Goal: Task Accomplishment & Management: Use online tool/utility

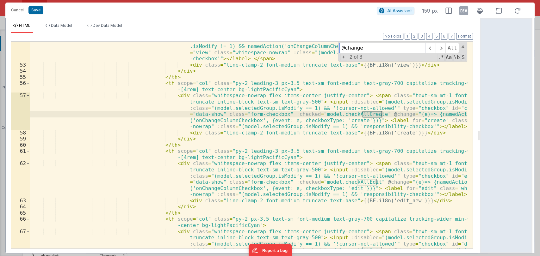
scroll to position [474, 0]
click at [462, 46] on span at bounding box center [462, 47] width 4 height 4
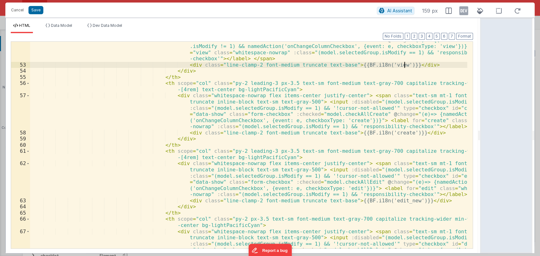
click at [409, 63] on div "< div class = "whitespace-nowrap flex items-center justify-center" > < span cla…" at bounding box center [248, 162] width 437 height 287
drag, startPoint x: 479, startPoint y: 136, endPoint x: 510, endPoint y: 130, distance: 31.9
click at [510, 130] on html "Cancel Save AI Assistant 159 px HTML Data Model Dev Data Model Format 7 6 5 4 3…" at bounding box center [270, 128] width 540 height 256
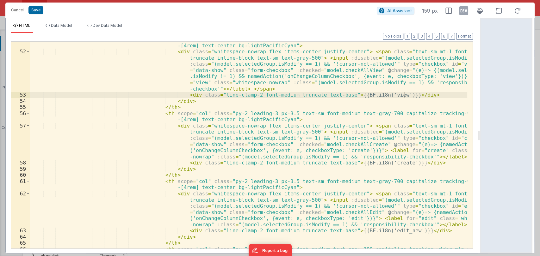
scroll to position [443, 0]
drag, startPoint x: 478, startPoint y: 136, endPoint x: 498, endPoint y: 130, distance: 21.5
click at [498, 130] on html "Cancel Save AI Assistant 159 px HTML Data Model Dev Data Model Format 7 6 5 4 3…" at bounding box center [270, 128] width 540 height 256
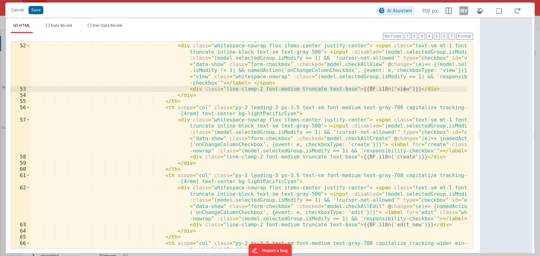
scroll to position [450, 0]
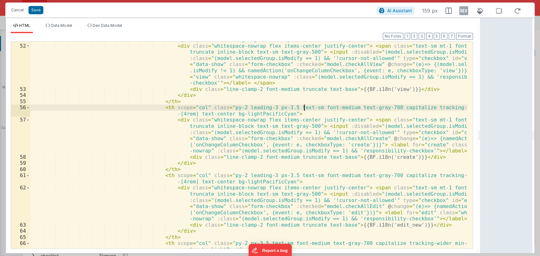
click at [304, 105] on div "< th scope = "col" class = "py-2 leading-3 px-3.5 text-sm font-medium text-gray…" at bounding box center [248, 147] width 437 height 232
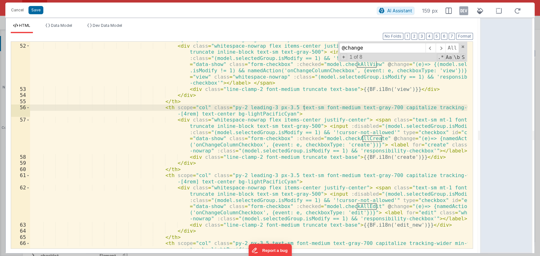
click at [319, 113] on div "< th scope = "col" class = "py-2 leading-3 px-3.5 text-sm font-medium text-gray…" at bounding box center [248, 147] width 437 height 232
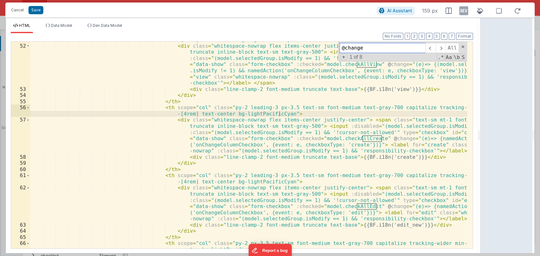
click at [364, 51] on input "@change" at bounding box center [382, 48] width 86 height 10
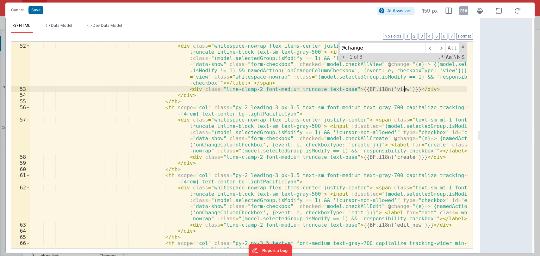
click at [412, 88] on div "< th scope = "col" class = "py-2 leading-3 px-3.5 text-sm font-medium text-gray…" at bounding box center [248, 147] width 437 height 232
click at [443, 48] on span at bounding box center [440, 48] width 10 height 10
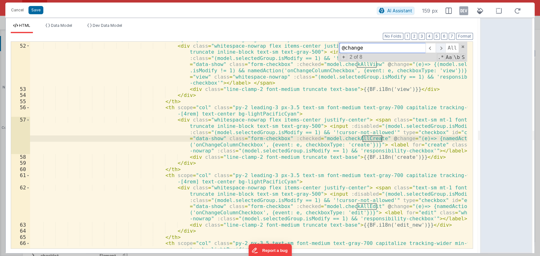
click at [443, 48] on span at bounding box center [440, 48] width 10 height 10
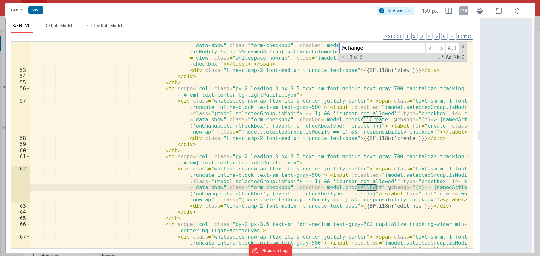
scroll to position [469, 0]
click at [441, 47] on span at bounding box center [440, 48] width 10 height 10
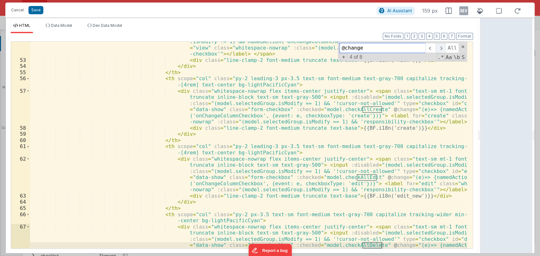
click at [441, 47] on span at bounding box center [440, 48] width 10 height 10
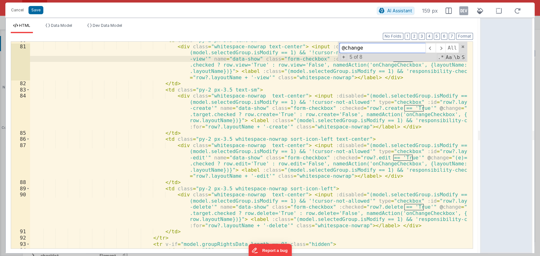
scroll to position [777, 0]
click at [364, 49] on input "@change" at bounding box center [382, 48] width 86 height 10
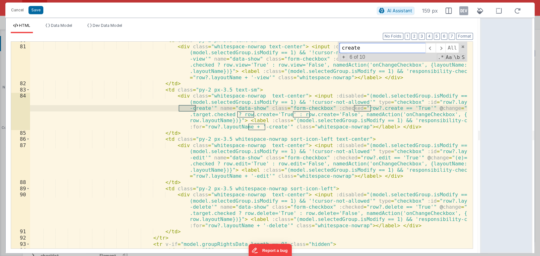
type input "create"
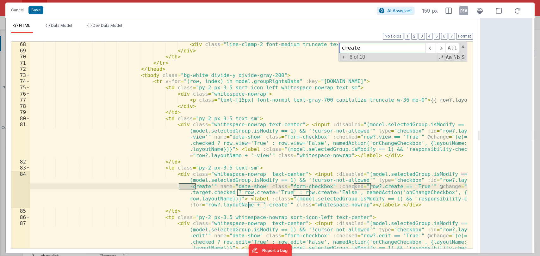
scroll to position [698, 0]
click at [366, 49] on input "create" at bounding box center [382, 48] width 86 height 10
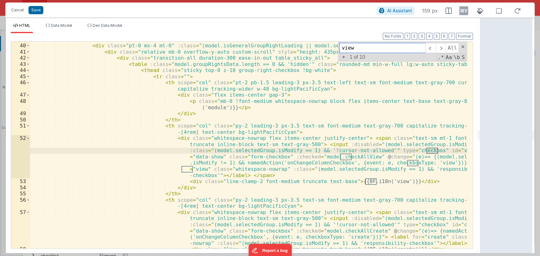
scroll to position [358, 0]
type input "view"
click at [301, 162] on div "</ div > < div class = "pt-0 mx-4 mt-0" :class = "(model.isGeneralGroupRightLoa…" at bounding box center [248, 145] width 437 height 219
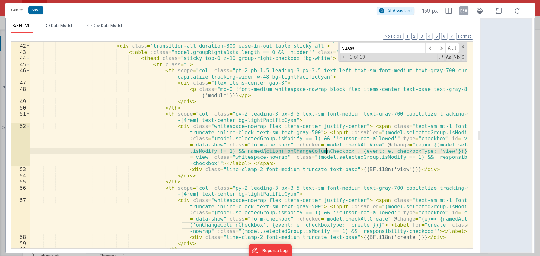
scroll to position [369, 0]
click at [13, 9] on button "Cancel" at bounding box center [17, 10] width 19 height 9
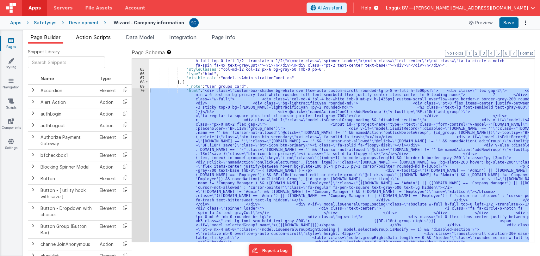
click at [88, 37] on span "Action Scripts" at bounding box center [93, 37] width 35 height 6
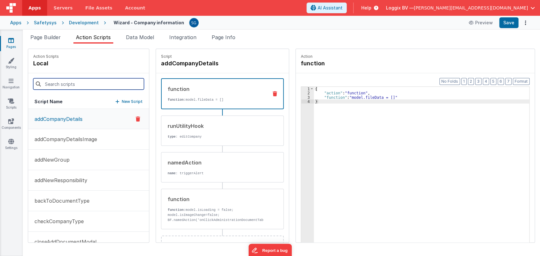
click at [85, 79] on input at bounding box center [88, 83] width 111 height 11
paste input "onChangeColumnCheckbox"
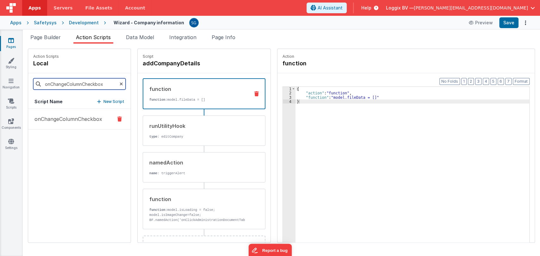
type input "onChangeColumnCheckbox"
click at [62, 115] on p "onChangeColumnCheckbox" at bounding box center [66, 119] width 71 height 8
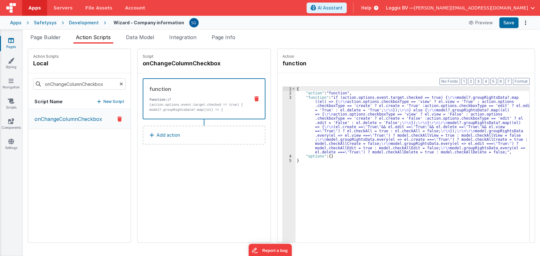
click at [295, 104] on div "{ "action" : "function" , "function" : "if (action.options.event.target.checked…" at bounding box center [412, 179] width 234 height 184
click at [284, 96] on div "3" at bounding box center [289, 124] width 13 height 59
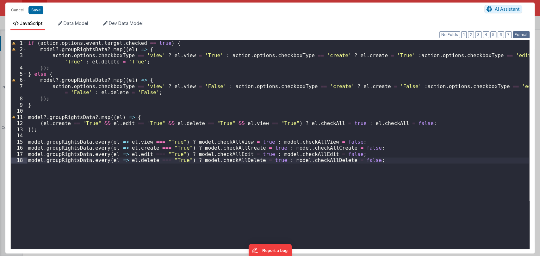
click at [519, 34] on button "Format" at bounding box center [520, 34] width 17 height 7
click at [407, 123] on div "if ( action . options . event . target . checked == true ) { model ?. groupRigh…" at bounding box center [278, 150] width 502 height 221
click at [247, 173] on div "if ( action . options . event . target . checked == true ) { model ?. groupRigh…" at bounding box center [278, 150] width 502 height 221
click at [349, 146] on div "if ( action . options . event . target . checked == true ) { model ?. groupRigh…" at bounding box center [278, 150] width 502 height 221
click at [336, 143] on div "if ( action . options . event . target . checked == true ) { model ?. groupRigh…" at bounding box center [278, 150] width 502 height 221
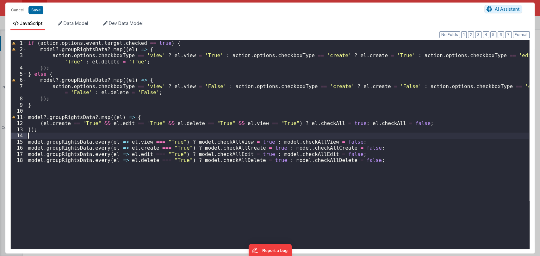
click at [322, 135] on div "if ( action . options . event . target . checked == true ) { model ?. groupRigh…" at bounding box center [278, 150] width 502 height 221
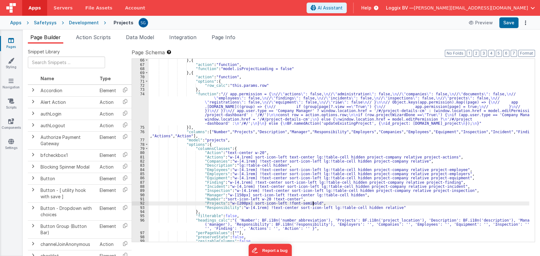
scroll to position [312, 0]
click at [13, 40] on icon at bounding box center [11, 40] width 6 height 6
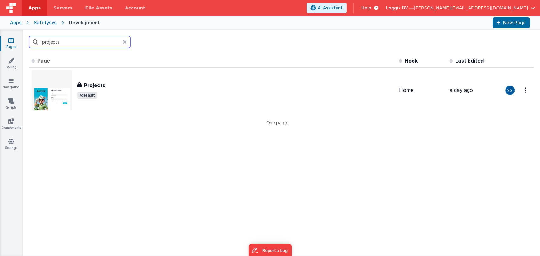
type input "f"
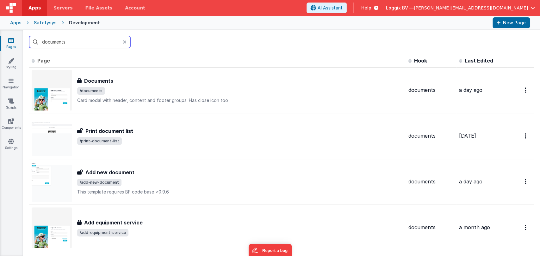
click at [76, 39] on input "documents" at bounding box center [79, 42] width 101 height 12
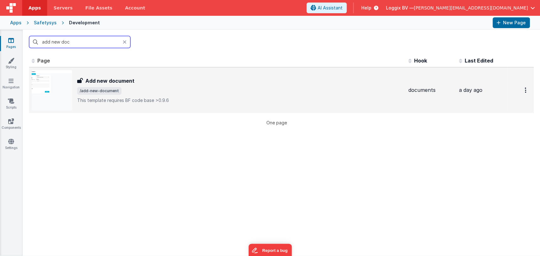
type input "add new doc"
click at [121, 77] on h3 "Add new document" at bounding box center [109, 81] width 49 height 8
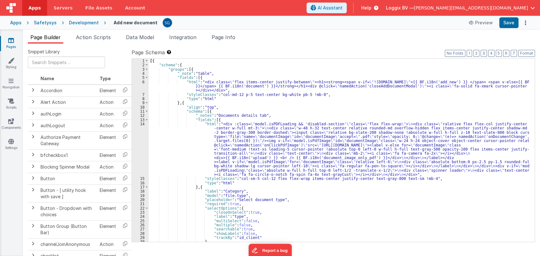
click at [278, 118] on div "[{ "schema" : { "groups" : [{ "_note" : "table" , "fields" : [{ "html" : "<div …" at bounding box center [339, 155] width 380 height 192
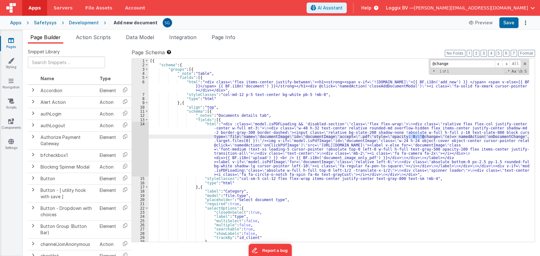
click at [185, 125] on div "[{ "schema" : { "groups" : [{ "_note" : "table" , "fields" : [{ "html" : "<div …" at bounding box center [339, 155] width 380 height 192
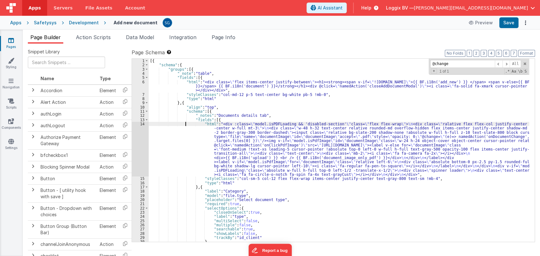
click at [177, 137] on div "[{ "schema" : { "groups" : [{ "_note" : "table" , "fields" : [{ "html" : "<div …" at bounding box center [339, 155] width 380 height 192
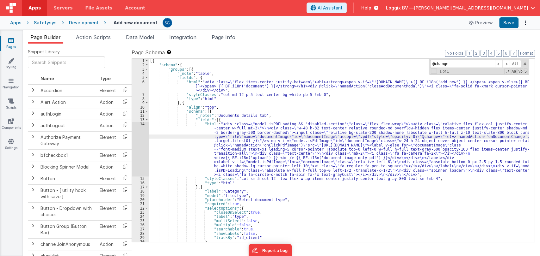
click at [141, 125] on div "14" at bounding box center [140, 149] width 17 height 55
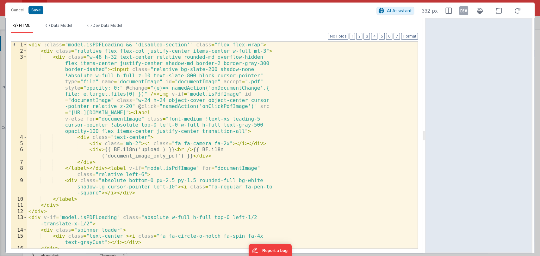
drag, startPoint x: 269, startPoint y: 134, endPoint x: 434, endPoint y: 127, distance: 165.1
click at [434, 127] on html "Cancel Save AI Assistant 332 px HTML Data Model Dev Data Model Format 7 6 5 4 3…" at bounding box center [270, 128] width 540 height 256
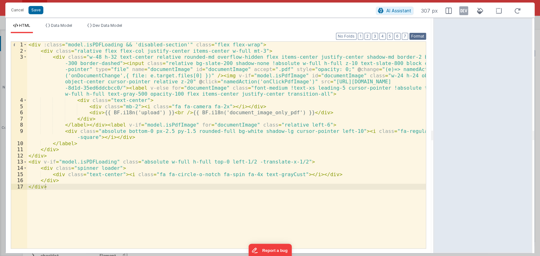
click at [421, 34] on button "Format" at bounding box center [417, 36] width 17 height 7
click at [97, 76] on div "< div :class = "model.isPDFLoading && 'disabled-section'" class = "flex flex-wr…" at bounding box center [226, 151] width 399 height 219
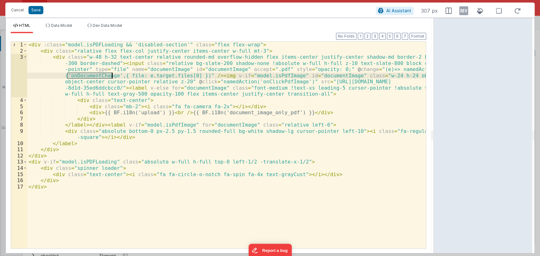
click at [215, 83] on div "< div :class = "model.isPDFLoading && 'disabled-section'" class = "flex flex-wr…" at bounding box center [226, 151] width 399 height 219
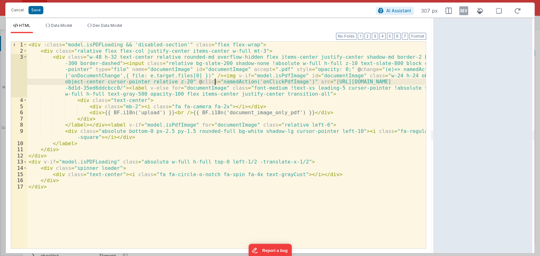
click at [224, 80] on div "< div :class = "model.isPDFLoading && 'disabled-section'" class = "flex flex-wr…" at bounding box center [226, 151] width 399 height 219
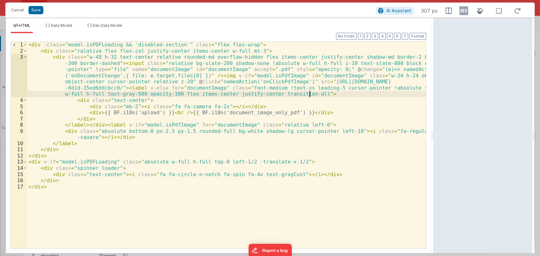
click at [321, 95] on div "< div :class = "model.isPDFLoading && 'disabled-section'" class = "flex flex-wr…" at bounding box center [226, 151] width 399 height 219
click at [15, 10] on button "Cancel" at bounding box center [17, 10] width 19 height 9
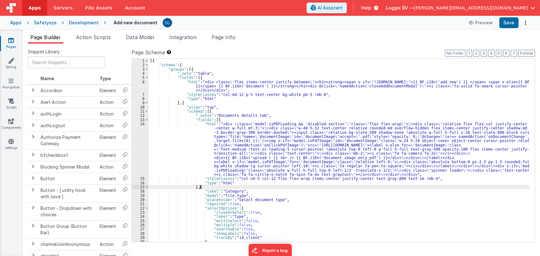
click at [306, 186] on div "[{ "schema" : { "groups" : [{ "_note" : "table" , "fields" : [{ "html" : "<div …" at bounding box center [339, 155] width 380 height 192
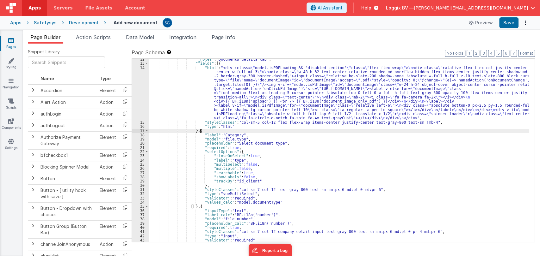
scroll to position [56, 0]
click at [308, 173] on div ""_notes" : "Documents details tab" , "fields" : [{ "html" : "<div :class= \" mo…" at bounding box center [339, 153] width 380 height 192
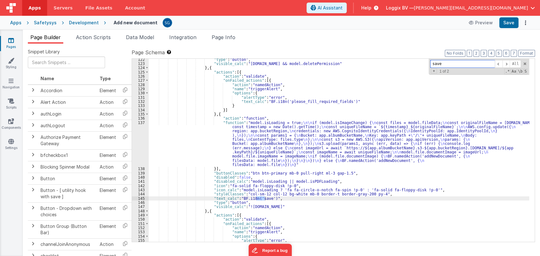
scroll to position [587, 0]
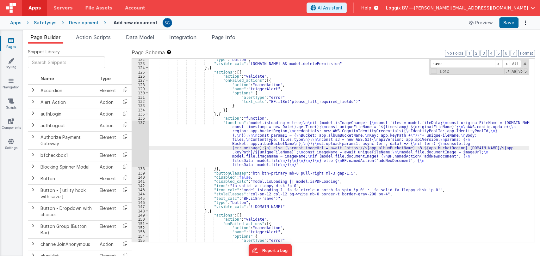
click at [265, 149] on div ""type" : "button" , "visible_calc" : "model.file.id && model.deletePermission" …" at bounding box center [339, 154] width 380 height 192
click at [278, 147] on div ""type" : "button" , "visible_calc" : "model.file.id && model.deletePermission" …" at bounding box center [339, 154] width 380 height 192
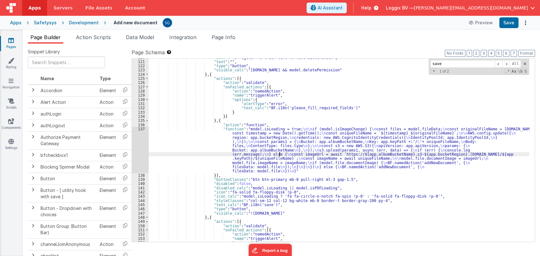
scroll to position [580, 0]
click at [449, 62] on input "save" at bounding box center [462, 64] width 64 height 8
click at [498, 61] on span at bounding box center [498, 64] width 8 height 8
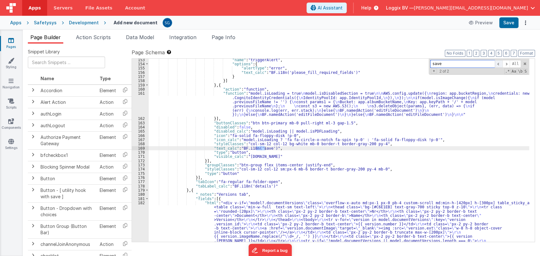
scroll to position [760, 0]
click at [507, 64] on span at bounding box center [506, 64] width 8 height 8
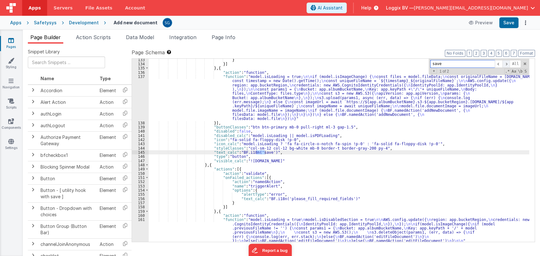
scroll to position [633, 0]
click at [497, 64] on span at bounding box center [498, 64] width 8 height 8
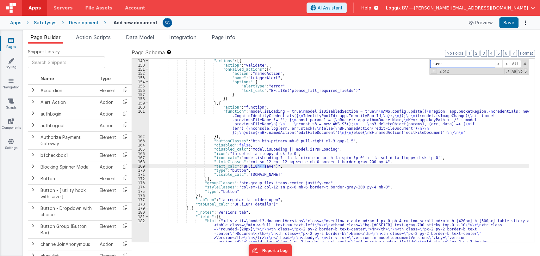
scroll to position [742, 0]
click at [498, 64] on span at bounding box center [498, 64] width 8 height 8
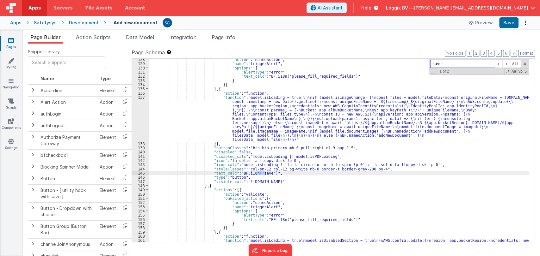
scroll to position [612, 0]
click at [208, 110] on div ""action" : "namedAction" , "name" : "triggerAlert" , "options" : { "alertType" …" at bounding box center [339, 164] width 380 height 213
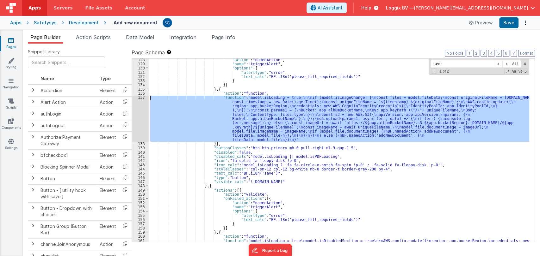
click at [142, 97] on div "137" at bounding box center [140, 118] width 17 height 46
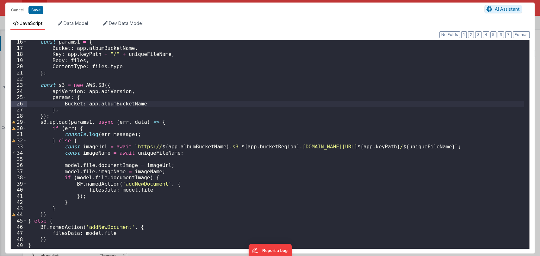
scroll to position [94, 0]
click at [215, 128] on div "const params1 = { Bucket : app . albumBucketName , Key : app . keyPath + "/" + …" at bounding box center [275, 149] width 497 height 221
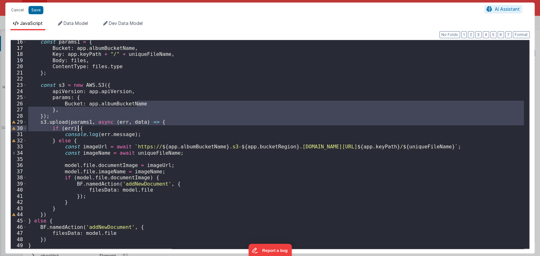
click at [223, 131] on div "const params1 = { Bucket : app . albumBucketName , Key : app . keyPath + "/" + …" at bounding box center [275, 144] width 497 height 209
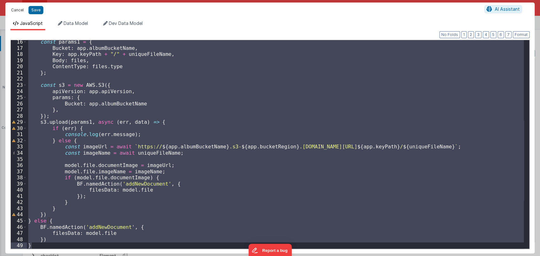
click at [17, 12] on button "Cancel" at bounding box center [17, 10] width 19 height 9
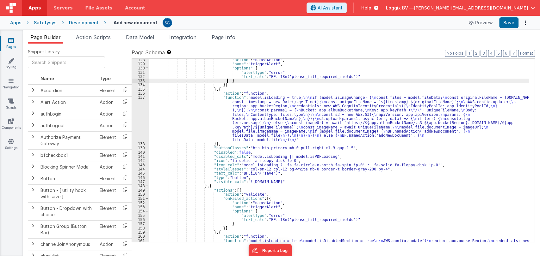
click at [425, 81] on div ""action" : "namedAction" , "name" : "triggerAlert" , "options" : { "alertType" …" at bounding box center [339, 164] width 380 height 213
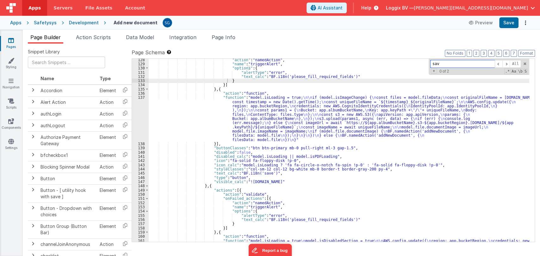
type input "save"
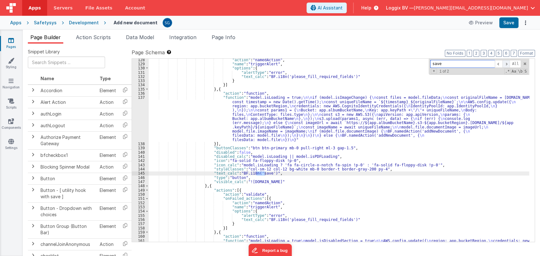
click at [507, 64] on span at bounding box center [506, 64] width 8 height 8
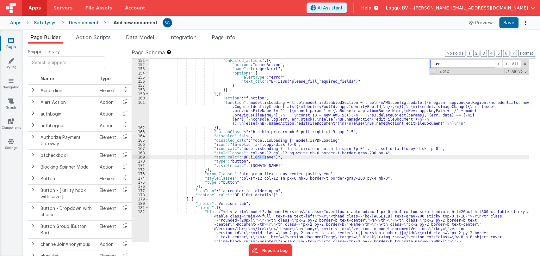
scroll to position [751, 0]
click at [192, 113] on div ""onFailed_actions" : [{ "action" : "namedAction" , "name" : "triggerAlert" , "o…" at bounding box center [339, 189] width 380 height 263
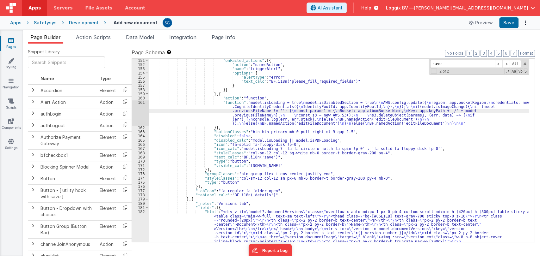
click at [142, 102] on div "161" at bounding box center [140, 113] width 17 height 25
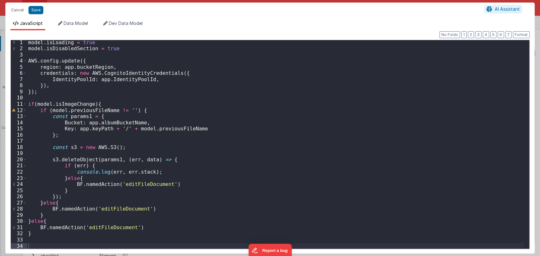
scroll to position [1, 0]
click at [45, 242] on div "model . isLoading = true model . isDisabledSection = true AWS . config . update…" at bounding box center [275, 149] width 497 height 221
click at [39, 242] on div "model . isLoading = true model . isDisabledSection = true AWS . config . update…" at bounding box center [275, 149] width 497 height 221
click at [38, 245] on div "model . isLoading = true model . isDisabledSection = true AWS . config . update…" at bounding box center [275, 149] width 497 height 221
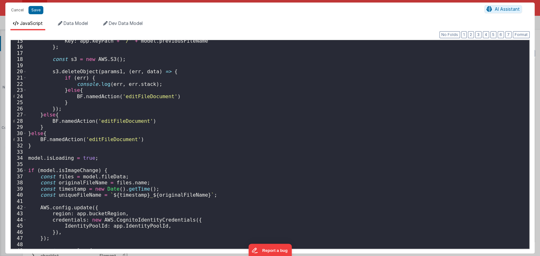
scroll to position [89, 0]
click at [136, 98] on div "Key : app . keyPath + '/' + model . previousFileName } ; const s3 = new AWS . S…" at bounding box center [275, 147] width 497 height 221
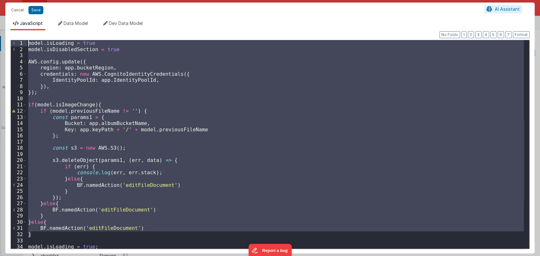
scroll to position [0, 0]
drag, startPoint x: 72, startPoint y: 146, endPoint x: 40, endPoint y: 44, distance: 107.6
click at [40, 44] on div "model . isLoading = true model . isDisabledSection = true AWS . config . update…" at bounding box center [275, 150] width 497 height 221
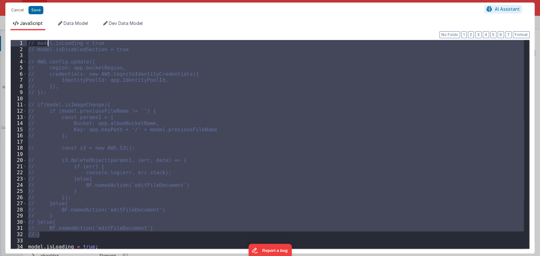
click at [203, 105] on div "// model.isLoading = true // model.isDisabledSection = true // AWS.config.updat…" at bounding box center [275, 144] width 497 height 209
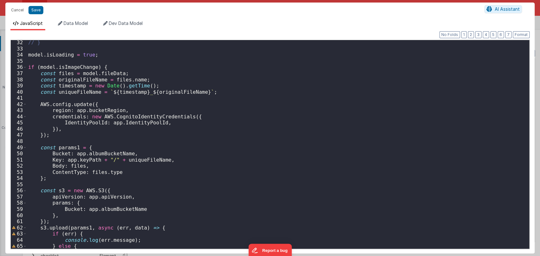
scroll to position [298, 0]
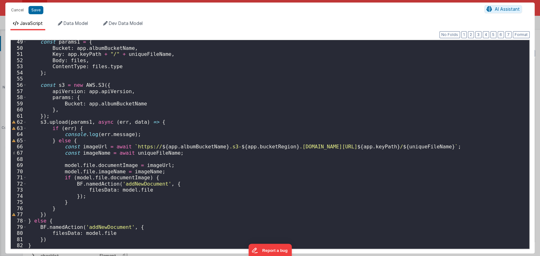
click at [99, 227] on div "const params1 = { Bucket : app . albumBucketName , Key : app . keyPath + "/" + …" at bounding box center [275, 149] width 497 height 221
click at [133, 183] on div "const params1 = { Bucket : app . albumBucketName , Key : app . keyPath + "/" + …" at bounding box center [275, 149] width 497 height 221
click at [38, 9] on button "Save" at bounding box center [35, 10] width 15 height 8
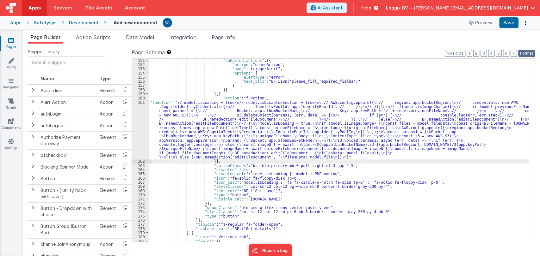
click at [523, 52] on button "Format" at bounding box center [526, 53] width 17 height 7
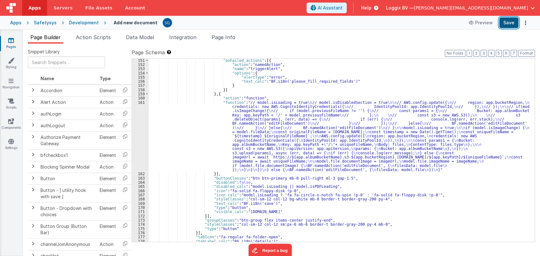
click at [506, 23] on button "Save" at bounding box center [508, 22] width 19 height 11
